Goal: Task Accomplishment & Management: Use online tool/utility

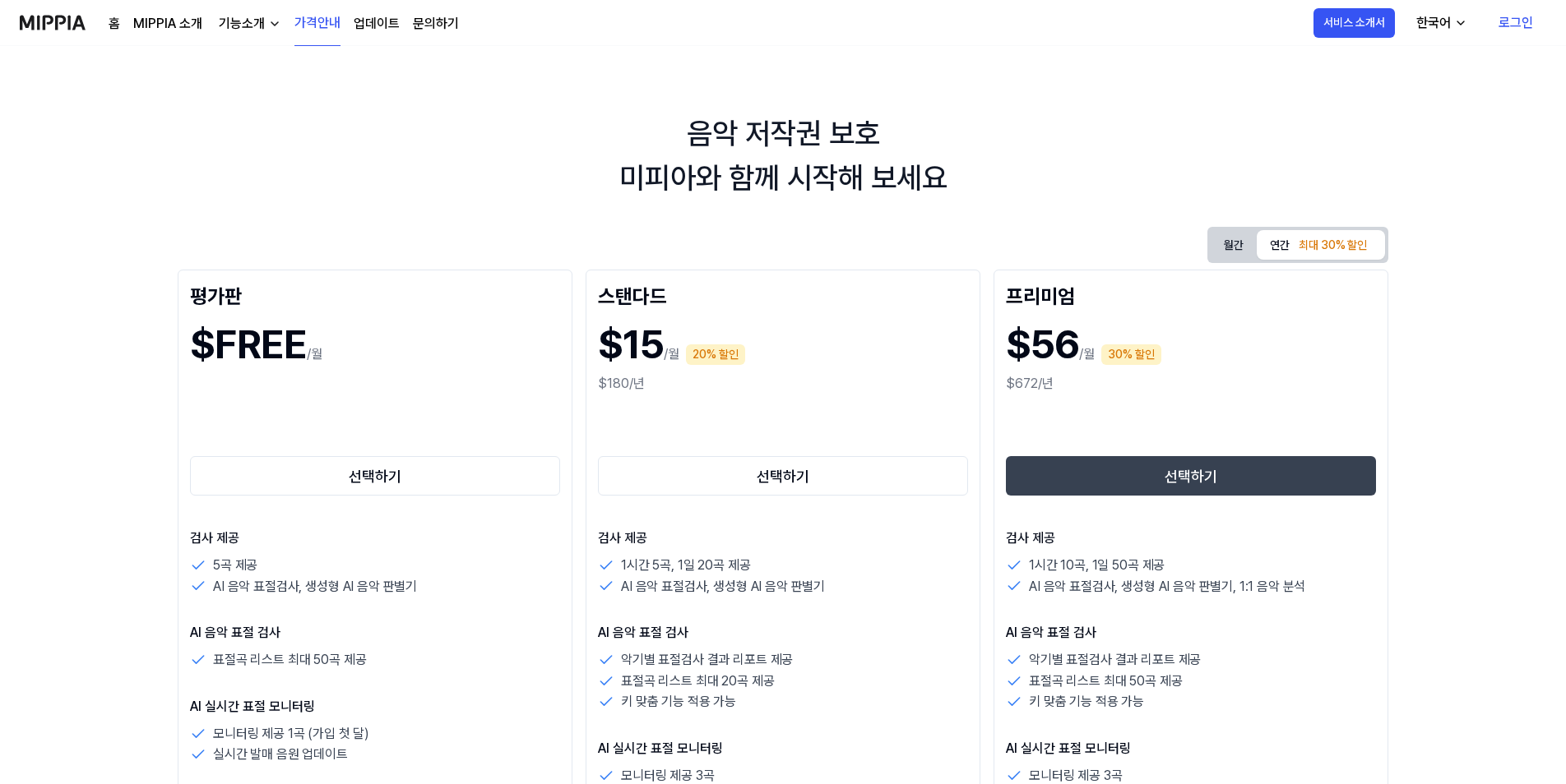
click at [1509, 24] on link "로그인" at bounding box center [1516, 23] width 61 height 46
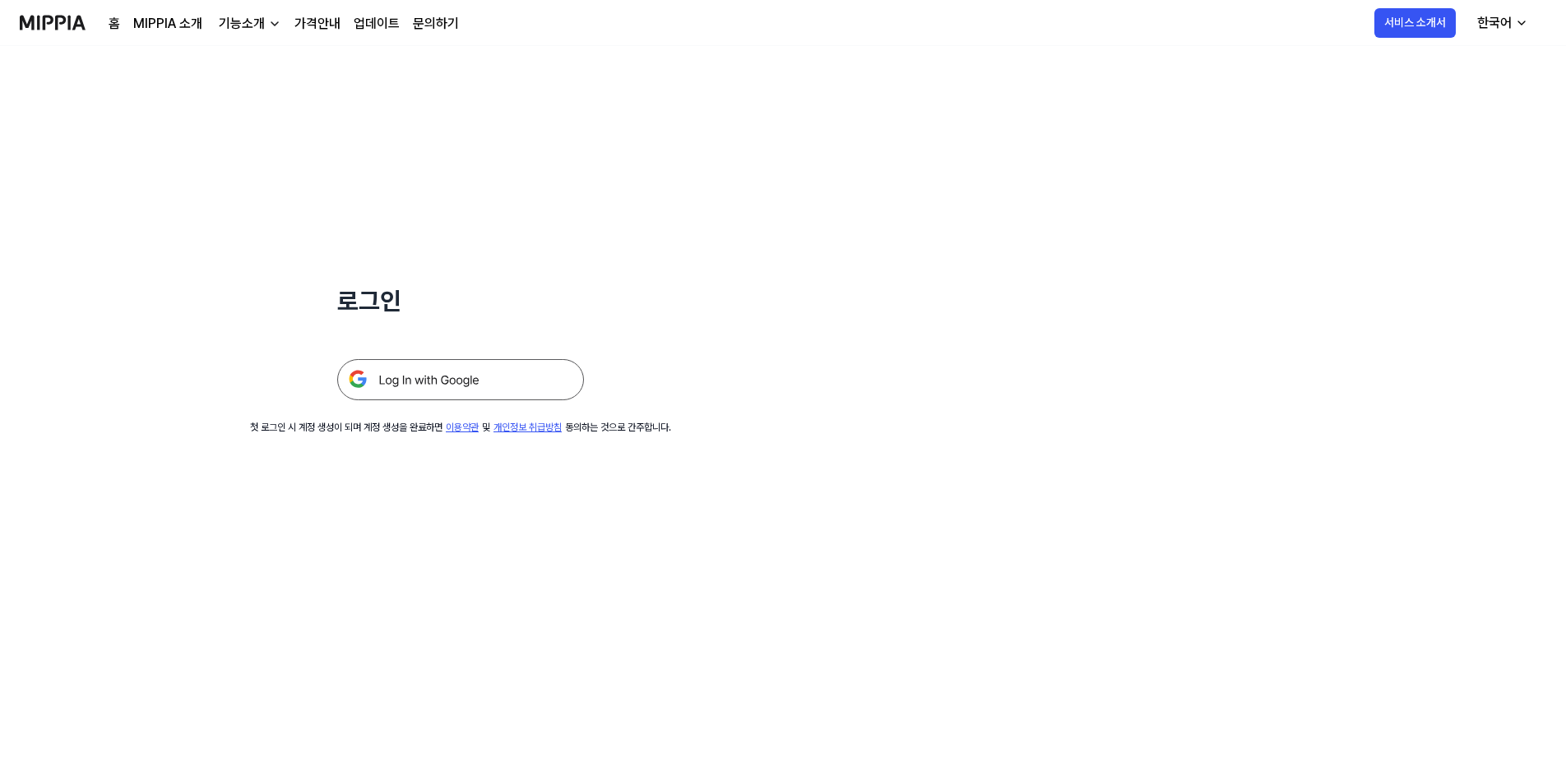
click at [392, 387] on img at bounding box center [461, 379] width 247 height 41
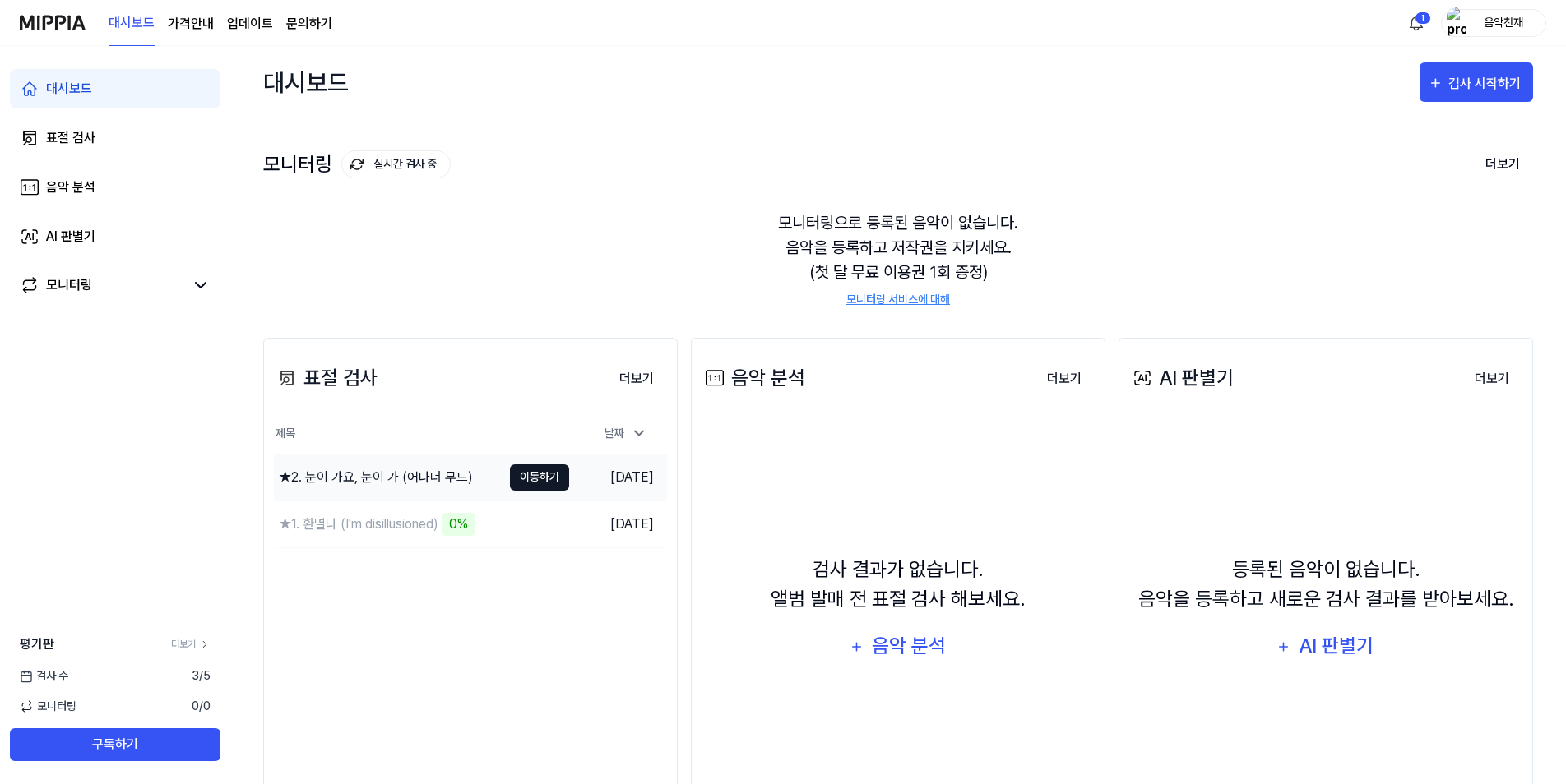
click at [544, 476] on button "이동하기" at bounding box center [539, 478] width 59 height 26
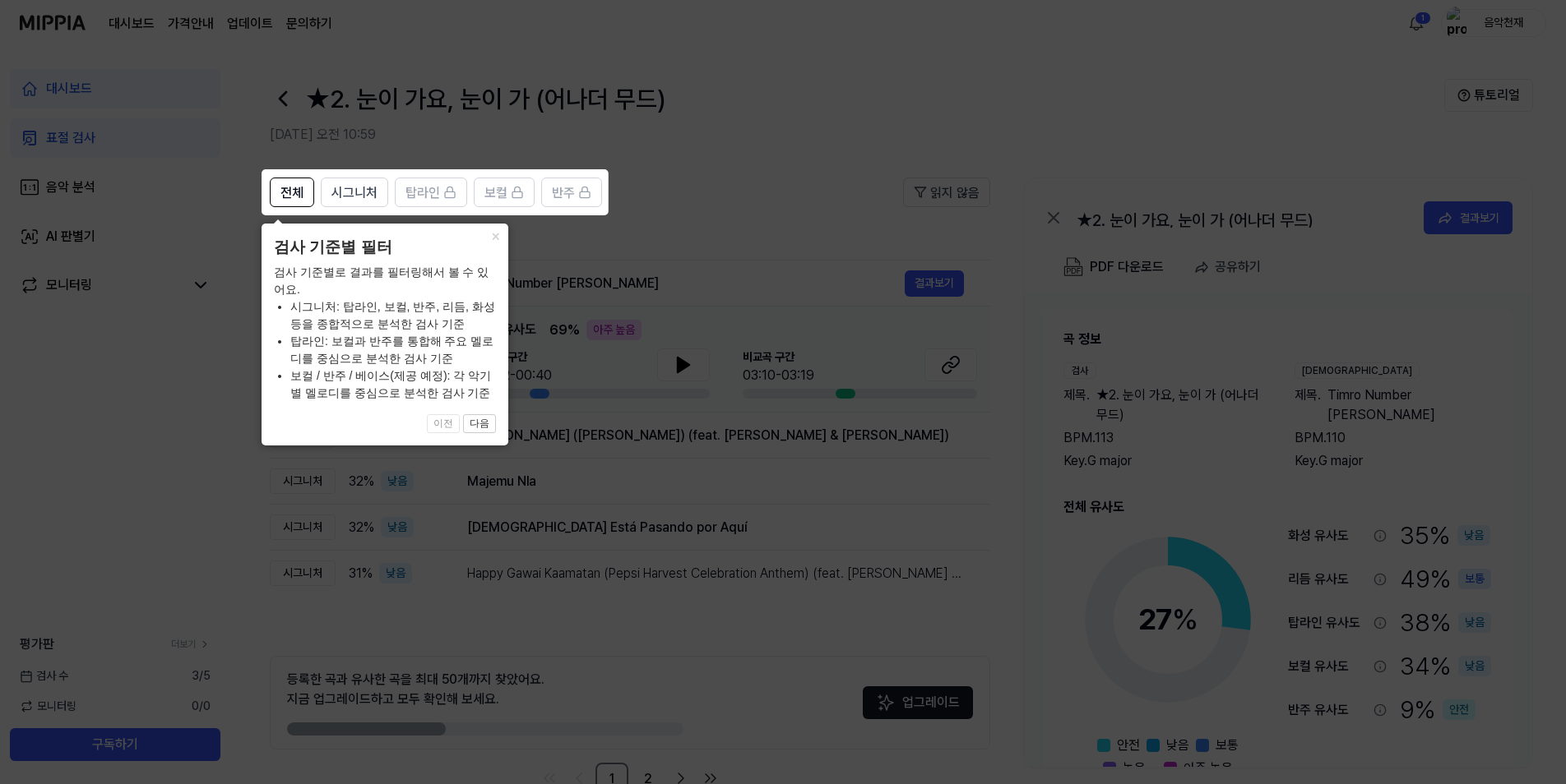
click at [638, 251] on icon at bounding box center [786, 392] width 1572 height 784
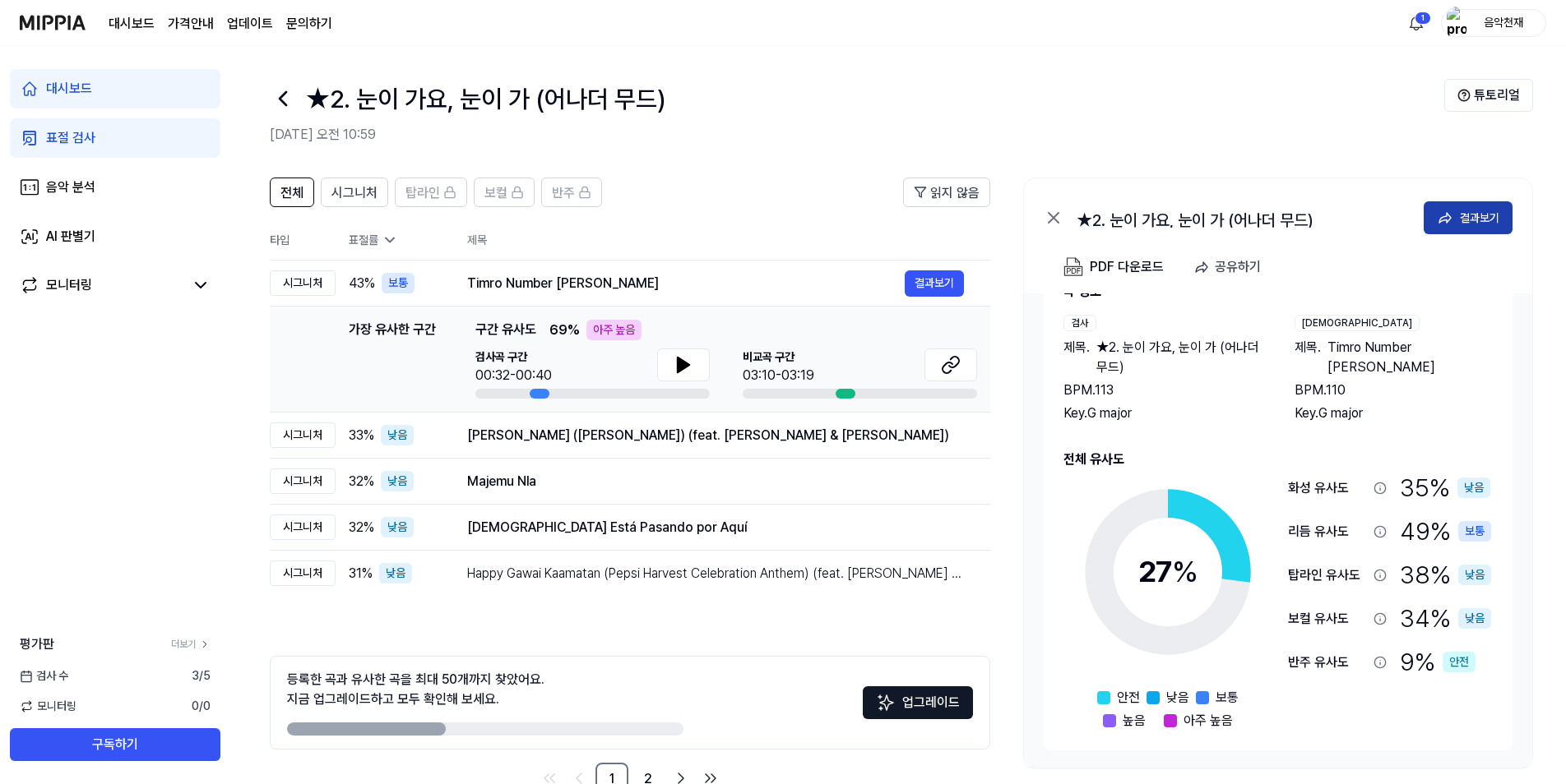
click at [1494, 212] on div "결과보기" at bounding box center [1479, 218] width 39 height 18
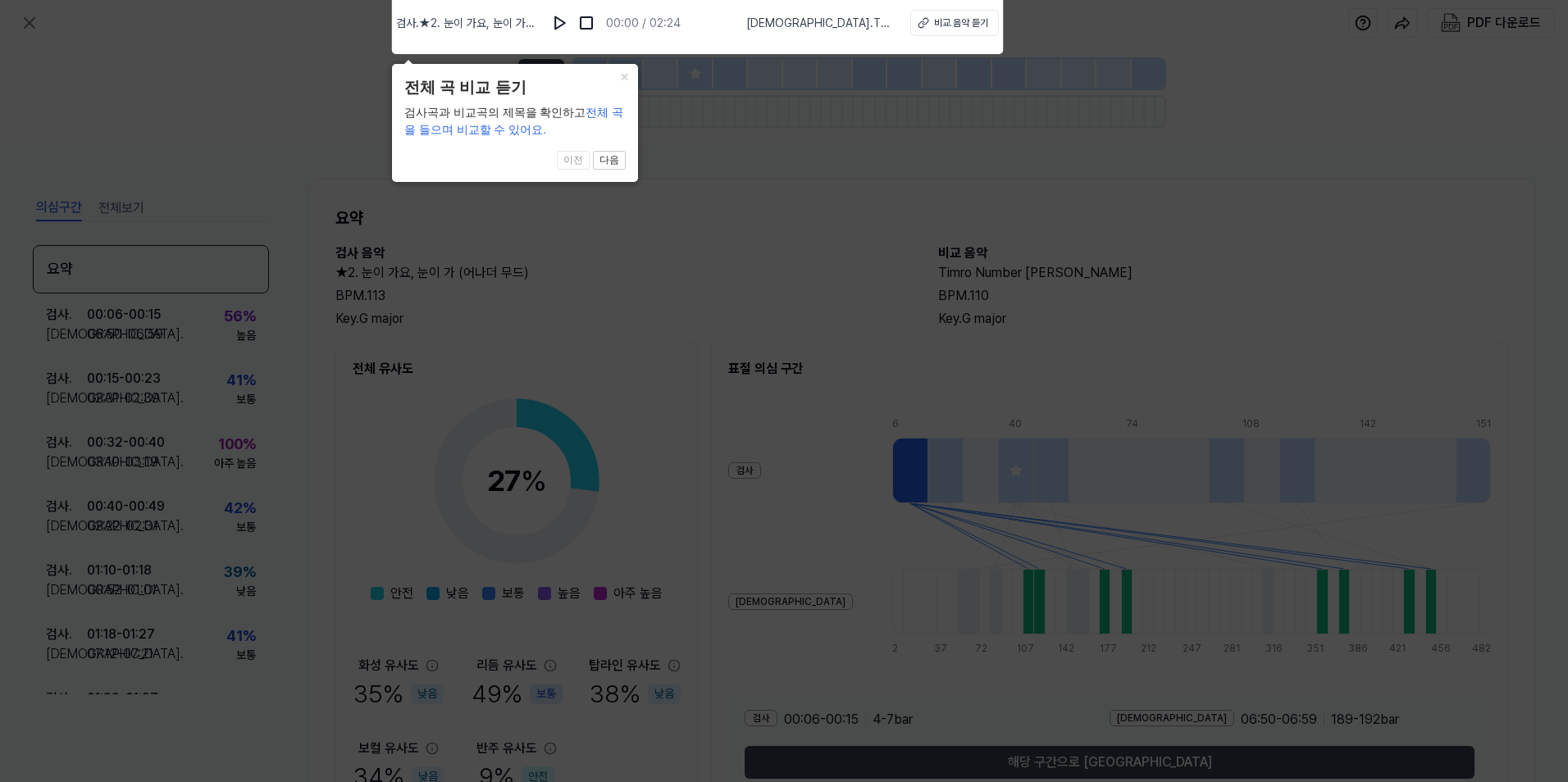
click at [849, 217] on icon at bounding box center [784, 386] width 1568 height 790
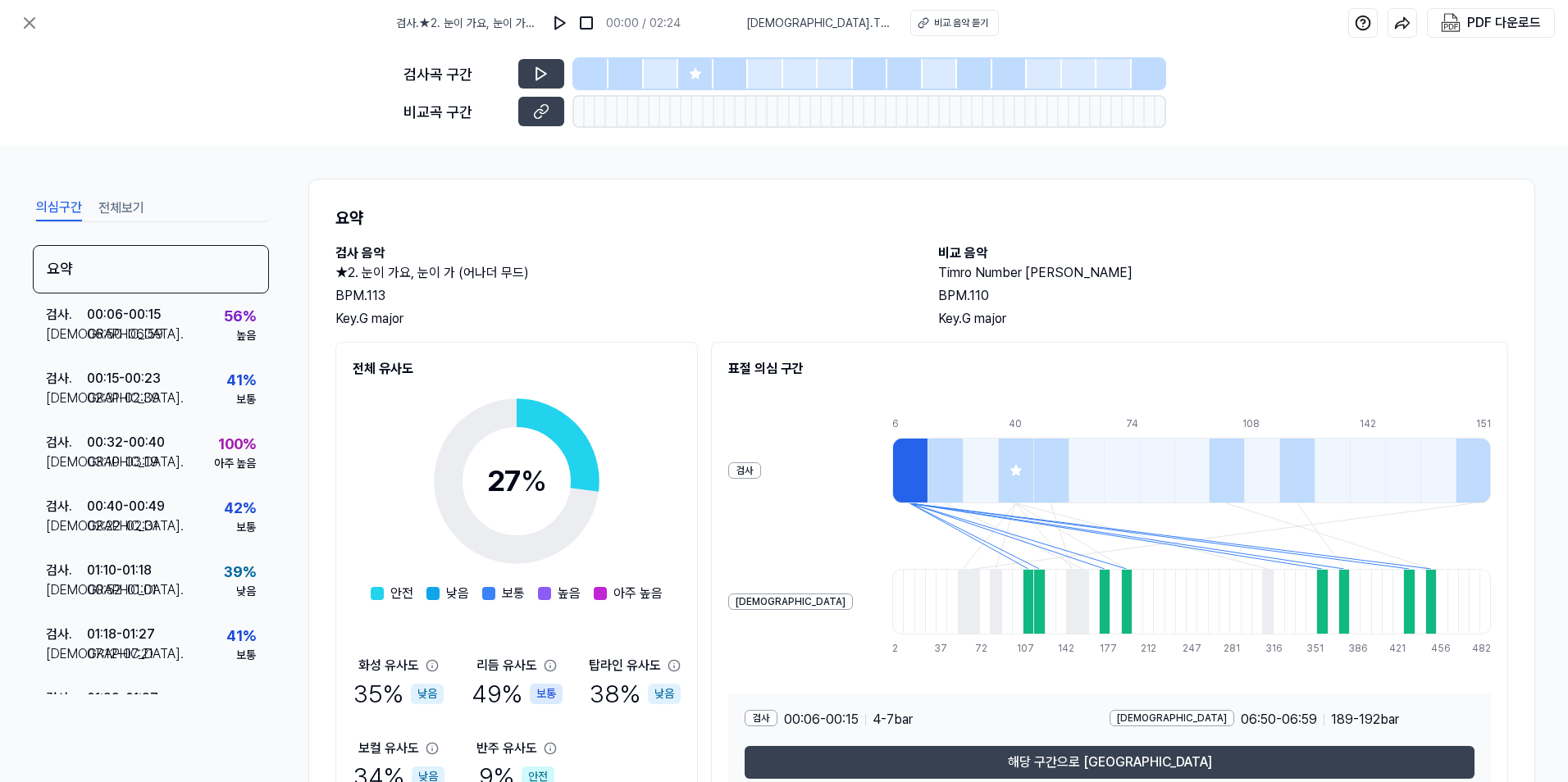
click at [193, 68] on div "검사곡 구간 비교곡 구간" at bounding box center [784, 96] width 1568 height 100
click at [37, 19] on icon at bounding box center [30, 23] width 20 height 20
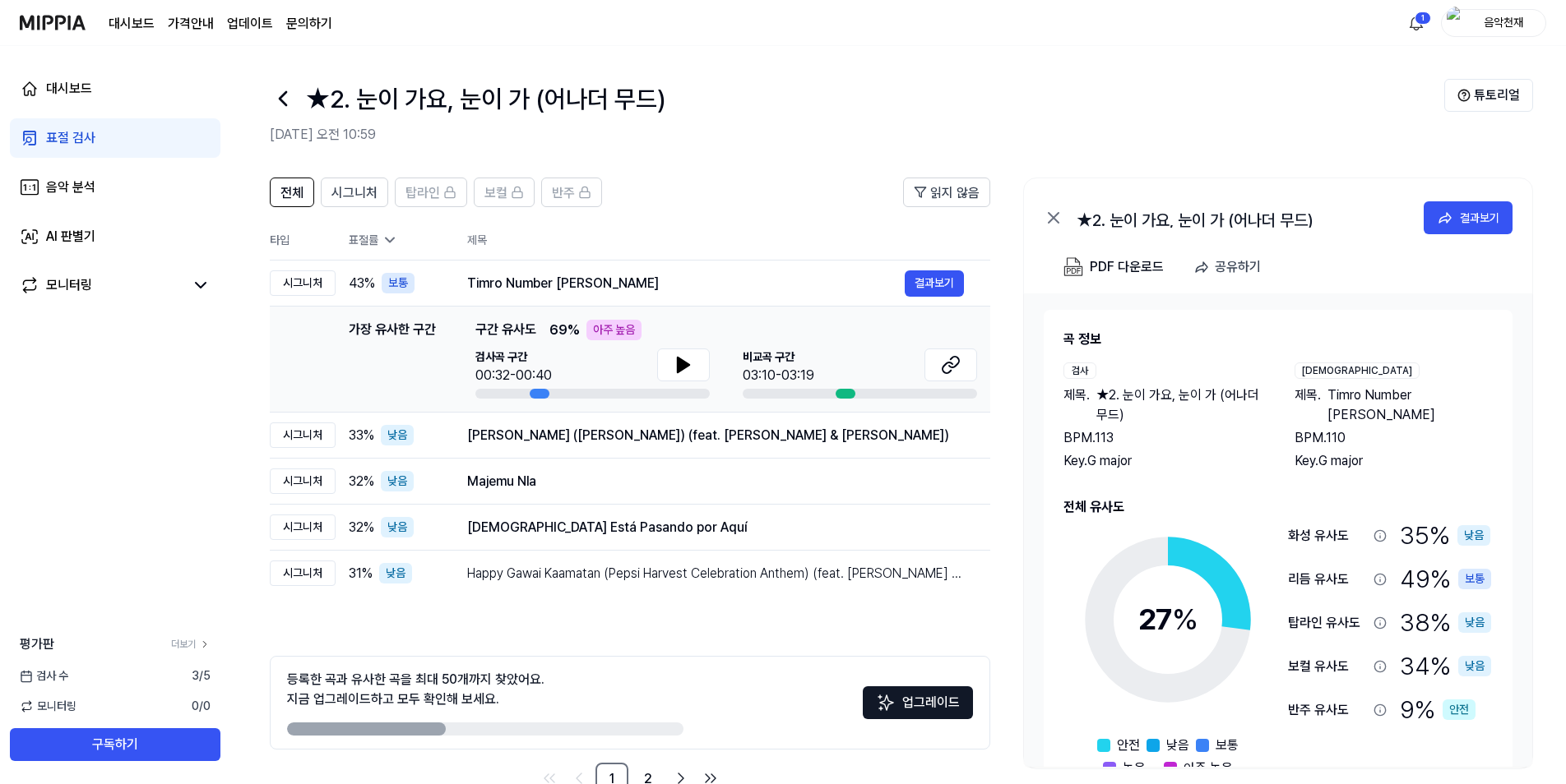
click at [91, 131] on div "표절 검사" at bounding box center [71, 139] width 49 height 20
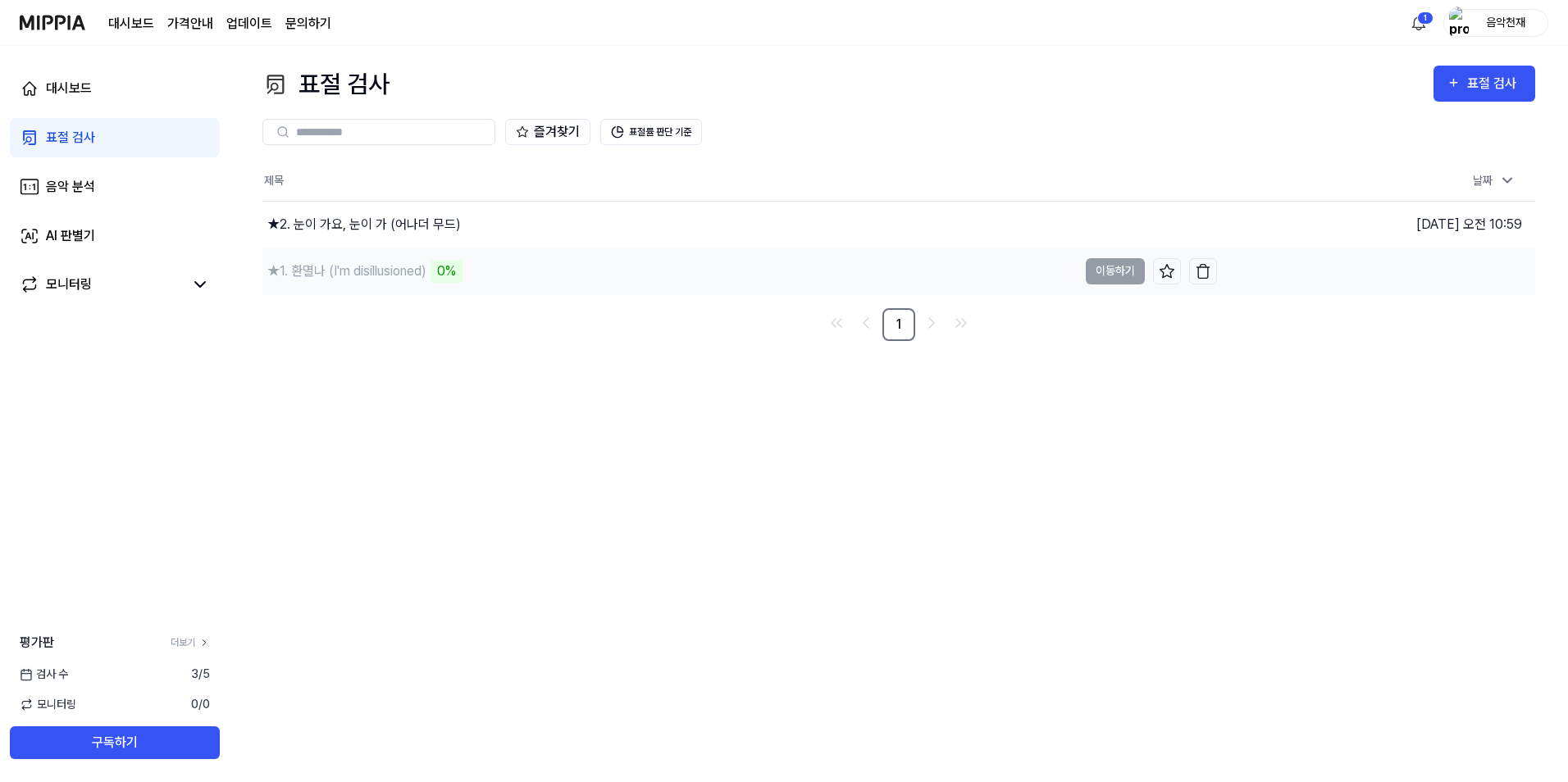
click at [359, 271] on div "★1. 환멸나 (I'm disillusioned)" at bounding box center [347, 272] width 159 height 20
click at [633, 127] on button "표절률 판단 기준" at bounding box center [651, 132] width 102 height 26
click at [1509, 71] on button "표절 검사" at bounding box center [1484, 84] width 102 height 36
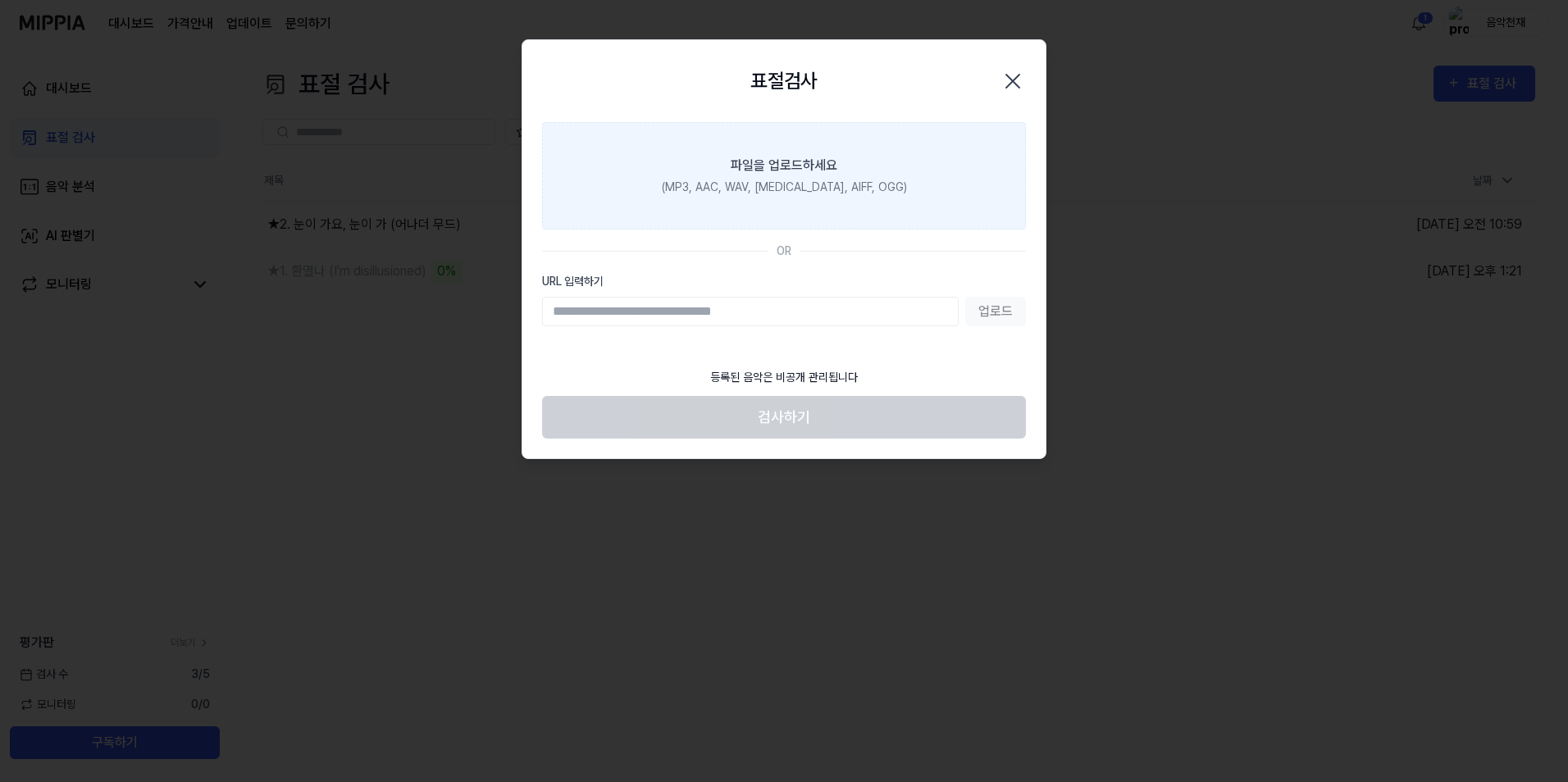
click at [813, 205] on label "파일을 업로드하세요 (MP3, AAC, WAV, [MEDICAL_DATA], AIFF, OGG)" at bounding box center [784, 175] width 484 height 107
click at [0, 0] on input "파일을 업로드하세요 (MP3, AAC, WAV, [MEDICAL_DATA], AIFF, OGG)" at bounding box center [0, 0] width 0 height 0
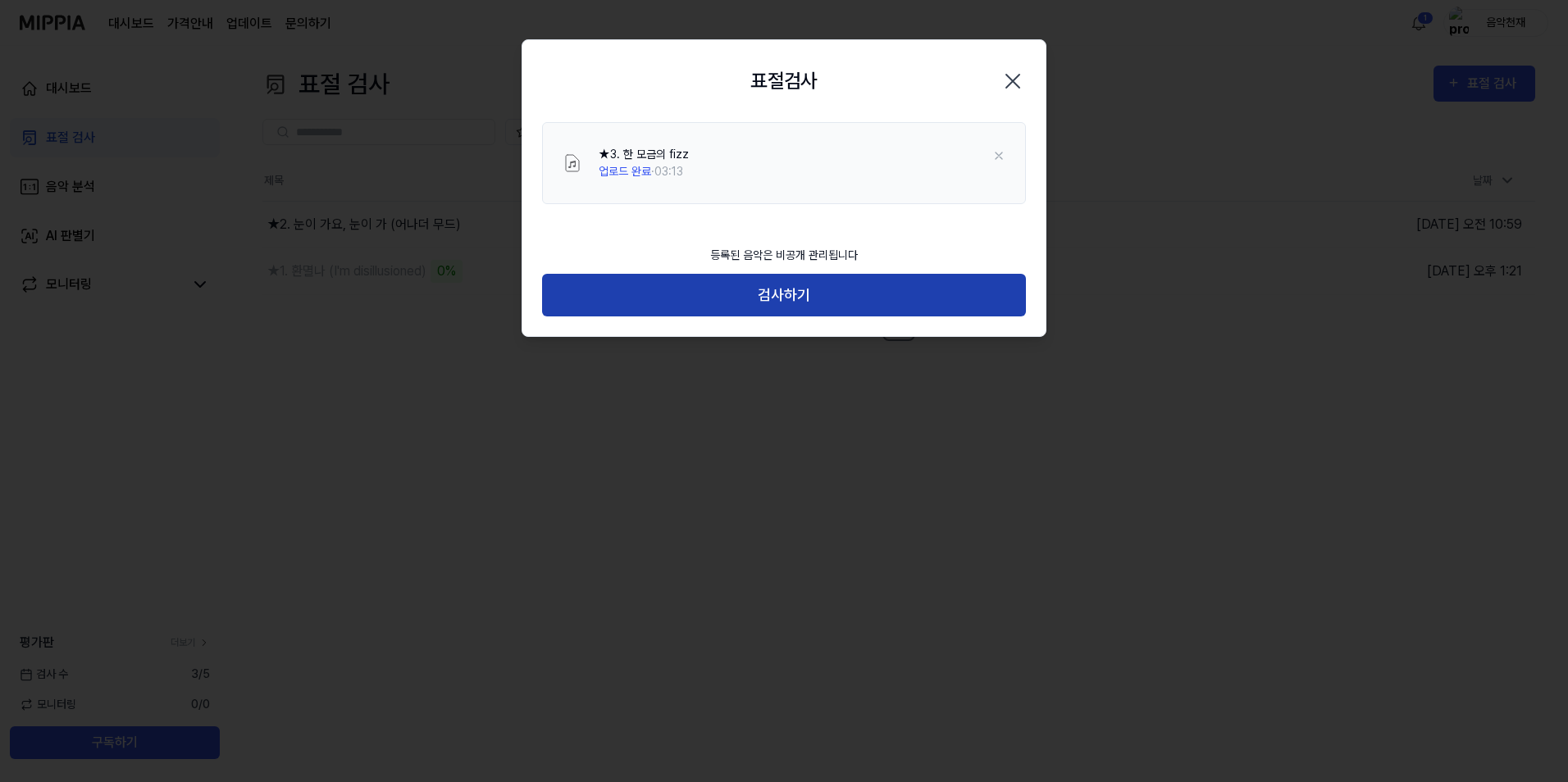
click at [817, 305] on button "검사하기" at bounding box center [784, 296] width 484 height 44
